Goal: Task Accomplishment & Management: Manage account settings

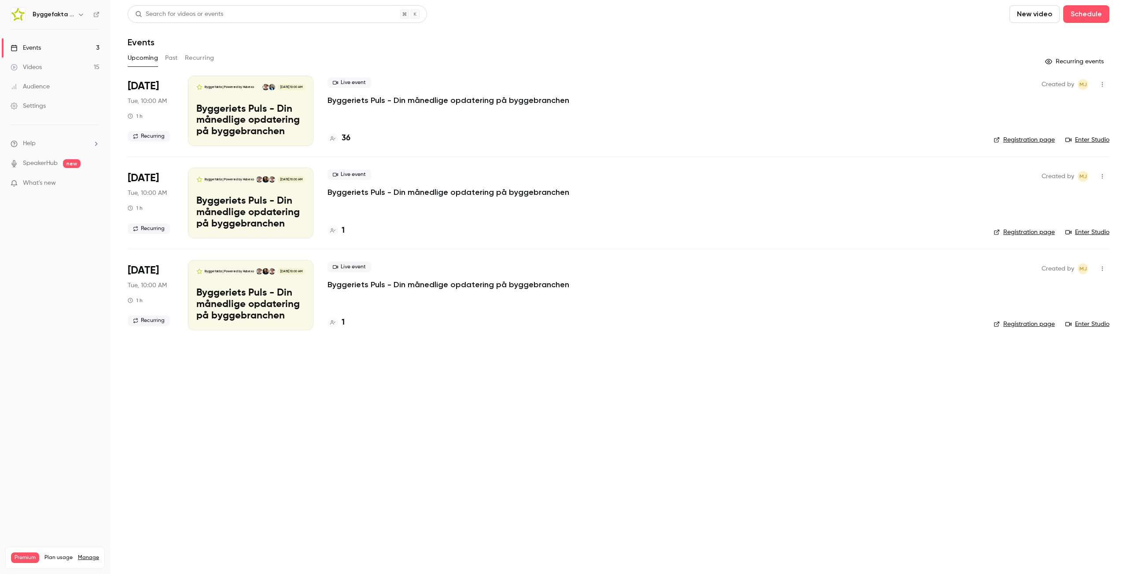
click at [385, 95] on p "Byggeriets Puls - Din månedlige opdatering på byggebranchen" at bounding box center [448, 100] width 242 height 11
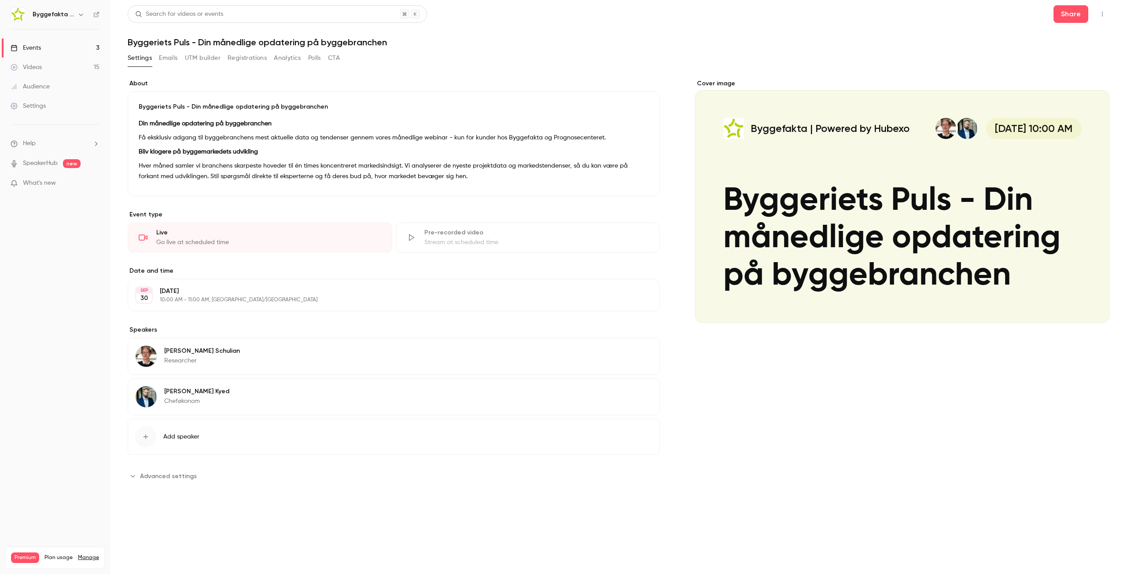
click at [191, 392] on p "[PERSON_NAME]" at bounding box center [196, 391] width 65 height 9
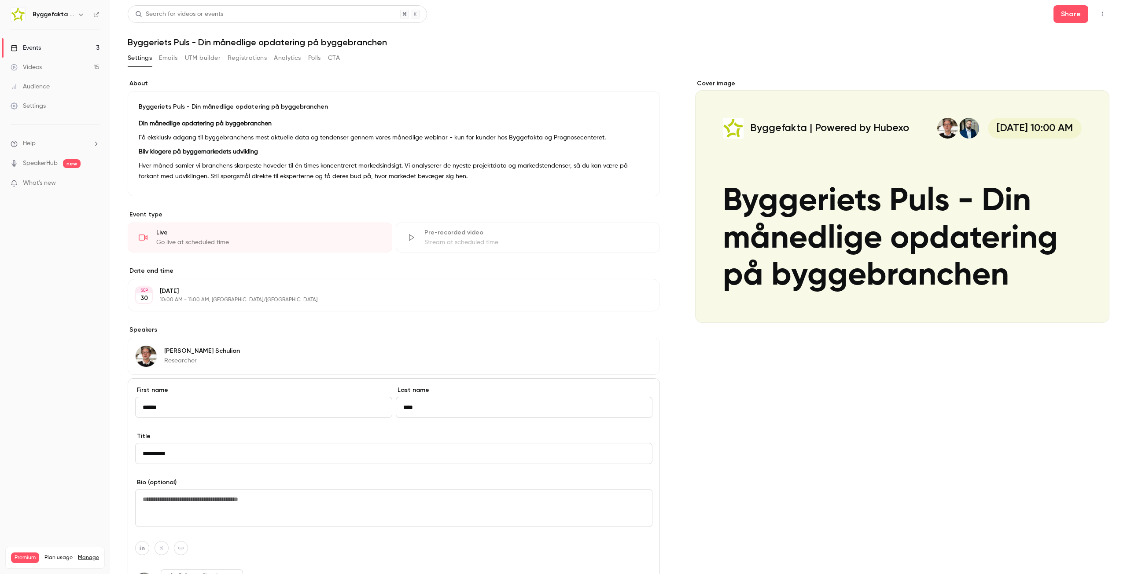
click at [15, 43] on link "Events 3" at bounding box center [55, 47] width 110 height 19
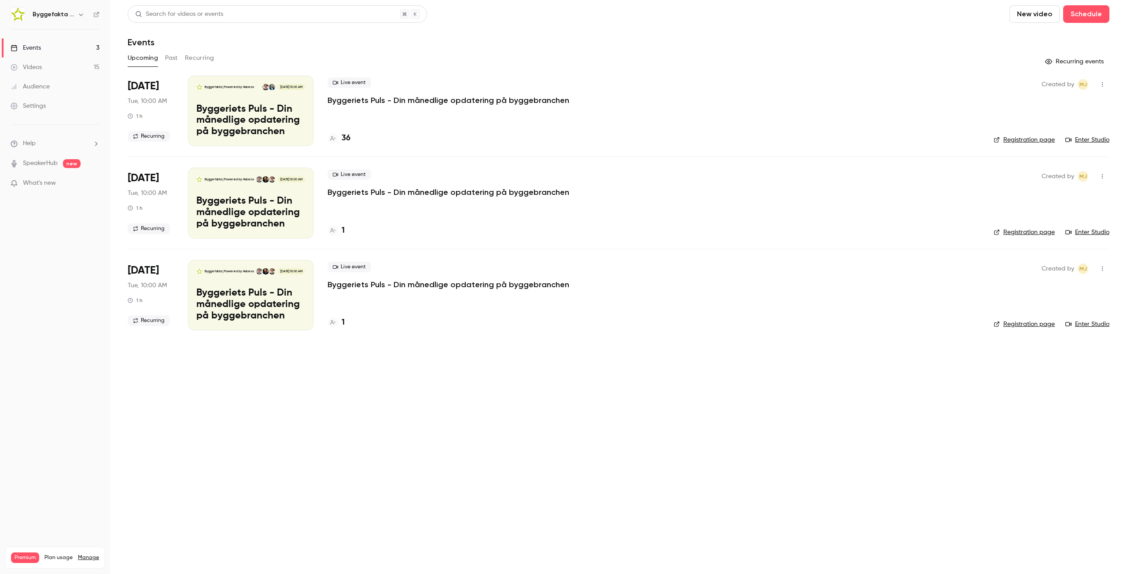
click at [1042, 15] on button "New video" at bounding box center [1034, 14] width 50 height 18
click at [1074, 15] on div at bounding box center [563, 287] width 1127 height 574
click at [1085, 11] on button "Schedule" at bounding box center [1086, 14] width 46 height 18
click at [1085, 11] on div at bounding box center [563, 287] width 1127 height 574
click at [1054, 11] on button "New video" at bounding box center [1034, 14] width 50 height 18
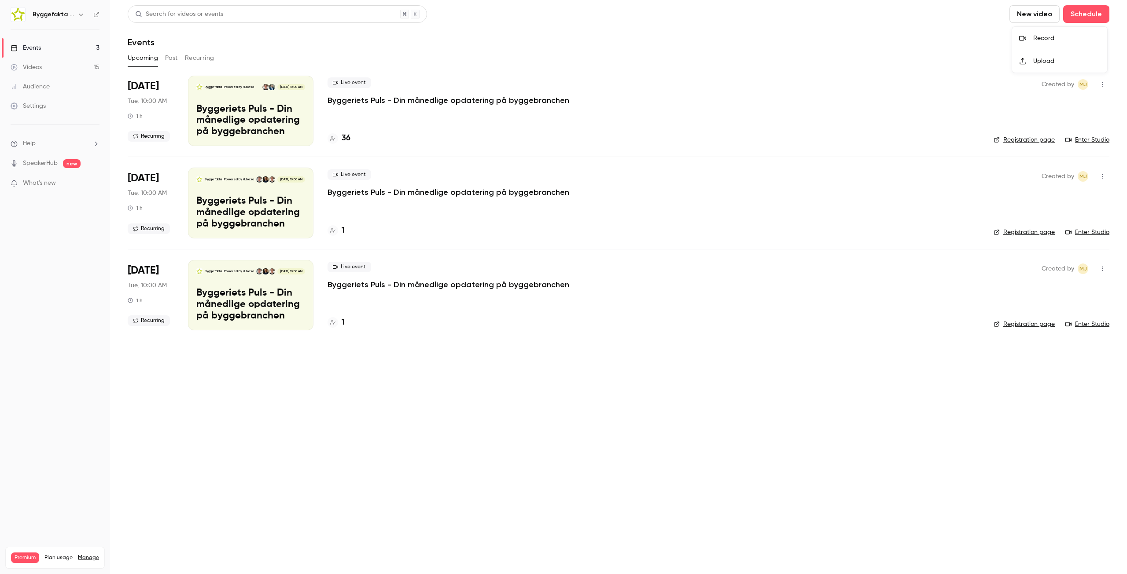
click at [1039, 34] on div "Record" at bounding box center [1066, 38] width 67 height 9
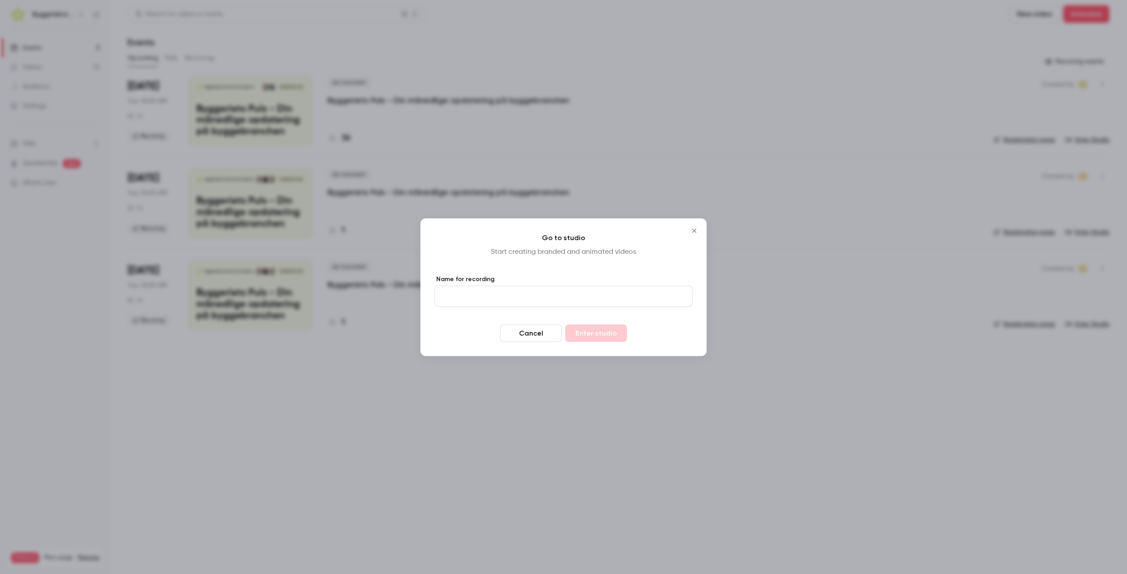
click at [563, 301] on input "Name for recording" at bounding box center [563, 296] width 258 height 21
type input "****"
click at [602, 336] on button "Enter studio" at bounding box center [596, 333] width 62 height 18
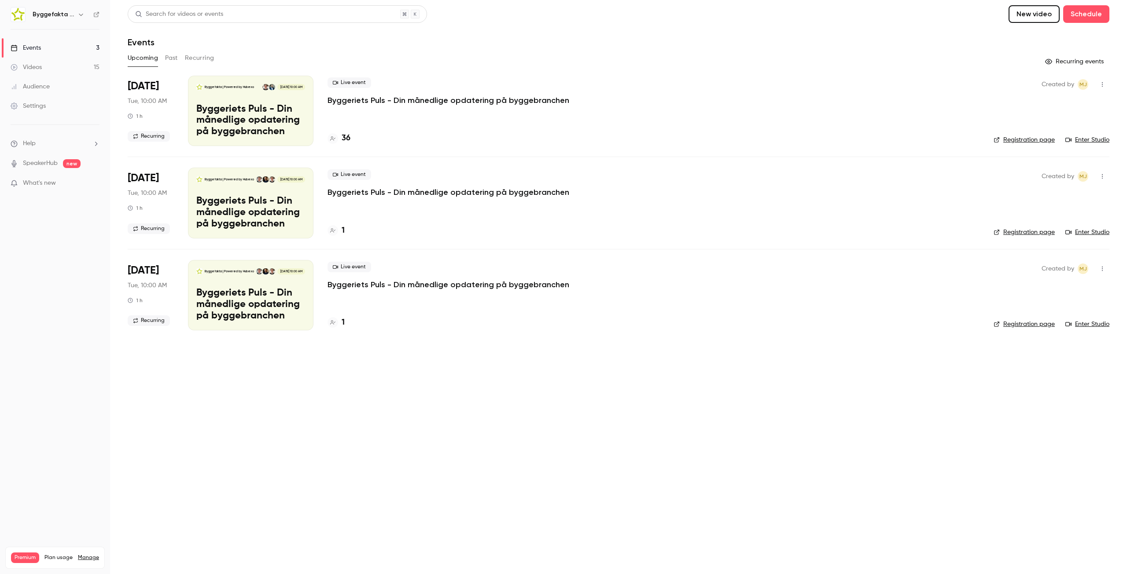
click at [51, 168] on ul "Help SpeakerHub new What's new" at bounding box center [55, 164] width 110 height 79
click at [47, 184] on span "What's new" at bounding box center [39, 183] width 33 height 9
click at [201, 399] on div at bounding box center [563, 287] width 1127 height 574
click at [38, 97] on link "Settings" at bounding box center [55, 105] width 110 height 19
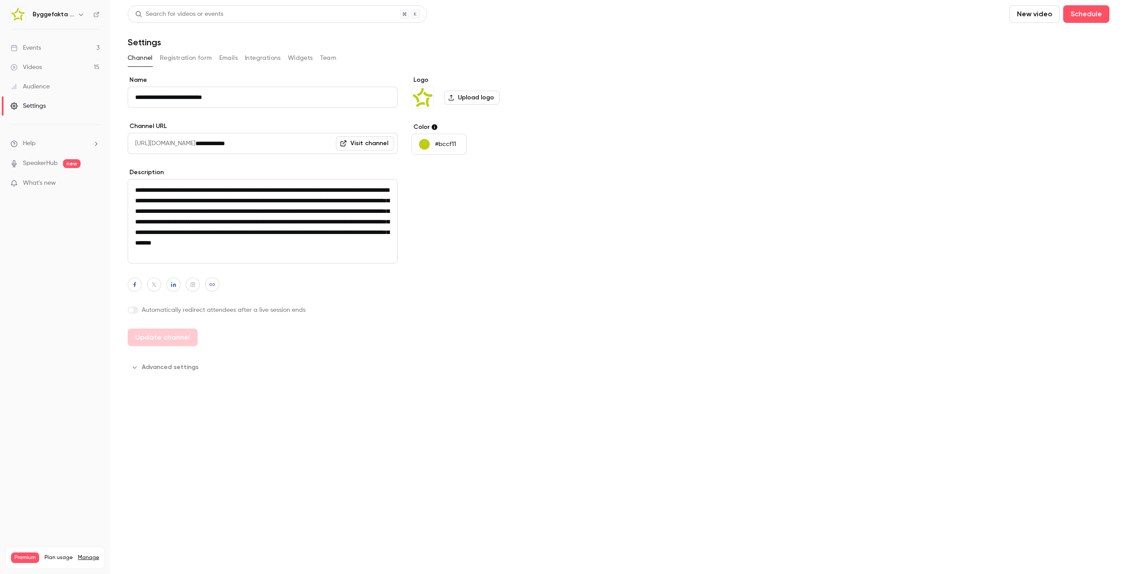
click at [337, 58] on div "Channel Registration form Emails Integrations Widgets Team" at bounding box center [618, 58] width 981 height 14
click at [323, 60] on button "Team" at bounding box center [328, 58] width 17 height 14
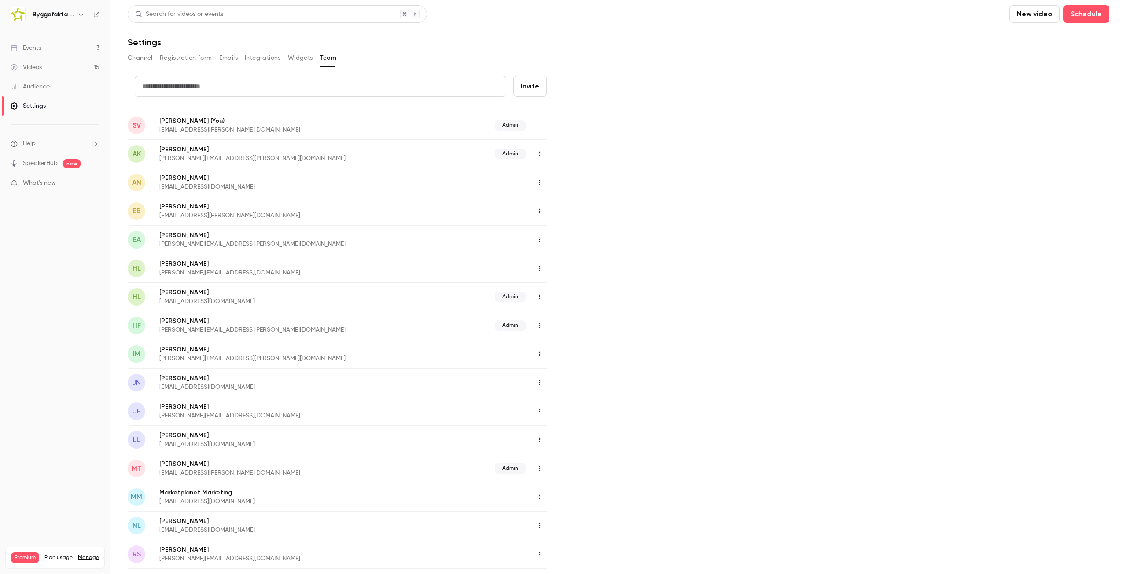
click at [210, 87] on input "text" at bounding box center [320, 86] width 371 height 21
type input "**********"
click at [730, 198] on div "**********" at bounding box center [618, 465] width 981 height 779
click at [525, 85] on button "Invite" at bounding box center [529, 86] width 33 height 21
